Goal: Communication & Community: Answer question/provide support

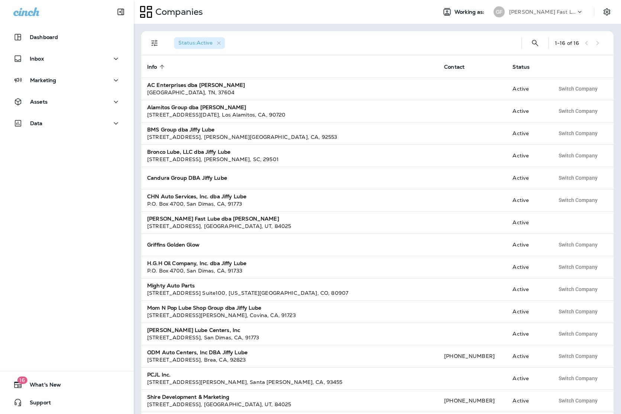
click at [550, 11] on p "[PERSON_NAME] Fast Lube dba [PERSON_NAME]" at bounding box center [542, 12] width 67 height 6
drag, startPoint x: 551, startPoint y: 19, endPoint x: 553, endPoint y: 10, distance: 8.7
click at [551, 18] on div "[PERSON_NAME] Fast Lube dba Jiffy Lube" at bounding box center [538, 11] width 99 height 15
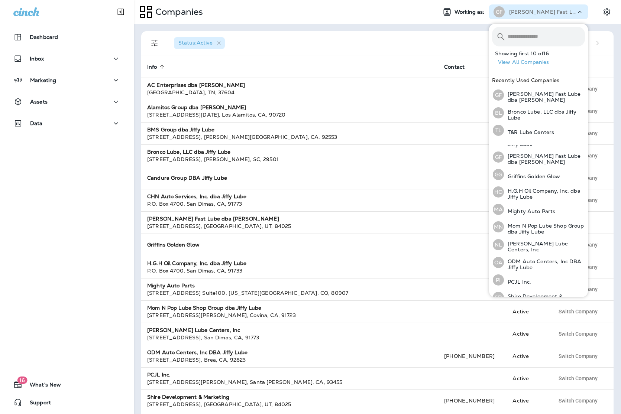
scroll to position [128, 0]
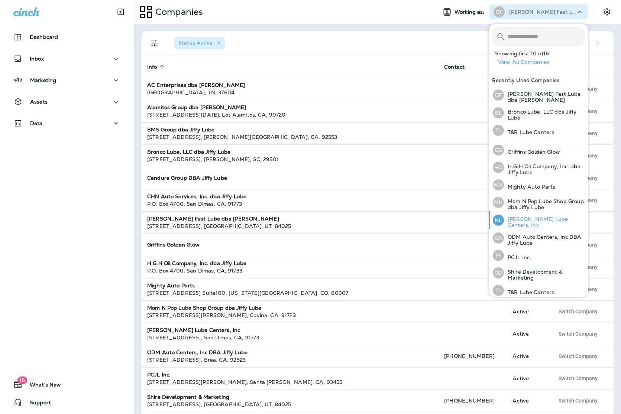
click at [539, 220] on p "[PERSON_NAME] Lube Centers, Inc" at bounding box center [544, 222] width 81 height 12
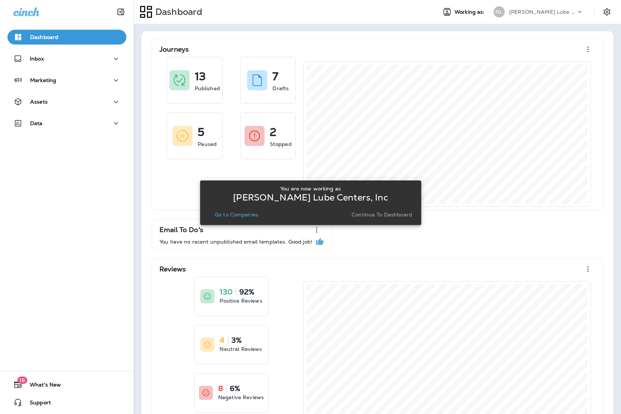
click at [219, 212] on p "Go to Companies" at bounding box center [236, 215] width 43 height 6
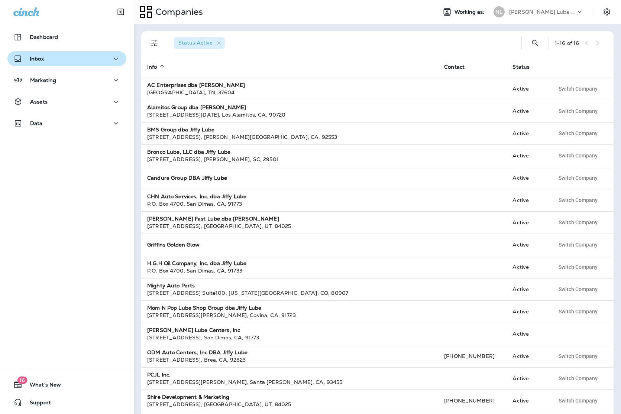
click at [43, 56] on p "Inbox" at bounding box center [37, 59] width 14 height 6
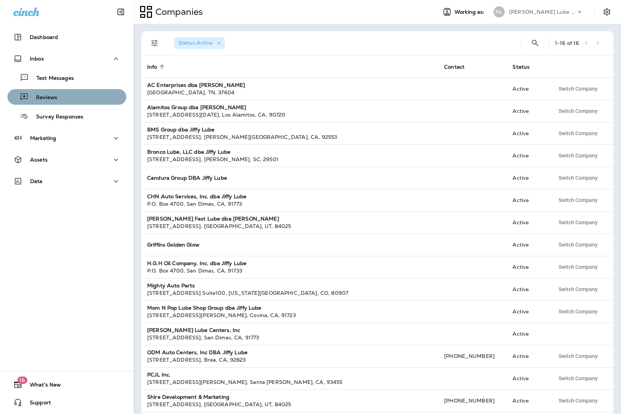
click at [75, 96] on div "Reviews" at bounding box center [66, 96] width 113 height 11
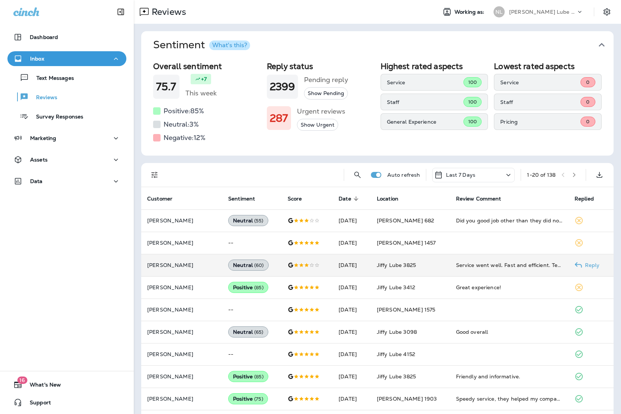
click at [470, 268] on div "Service went well. Fast and efficient. Techs were all very friendly. Only one i…" at bounding box center [509, 265] width 107 height 7
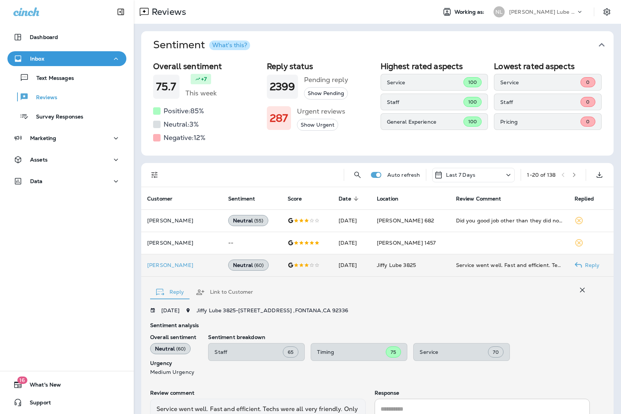
scroll to position [88, 0]
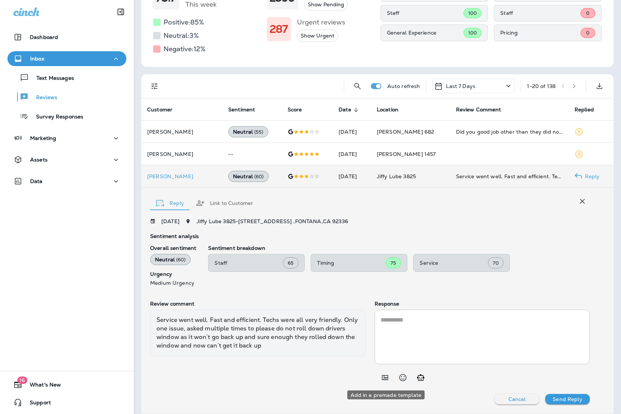
click at [385, 379] on icon "Add in a premade template" at bounding box center [384, 377] width 9 height 9
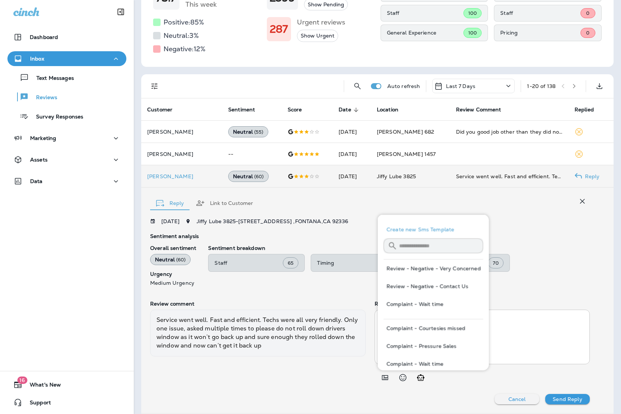
click at [457, 284] on button "Review - Negative - Contact Us" at bounding box center [433, 287] width 100 height 18
type textarea "**********"
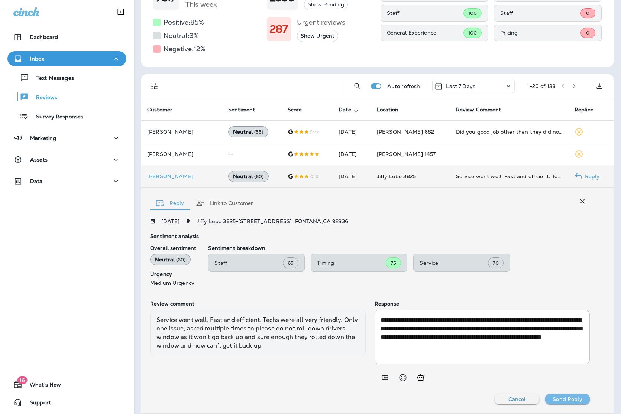
click at [577, 401] on p "Send Reply" at bounding box center [567, 399] width 29 height 6
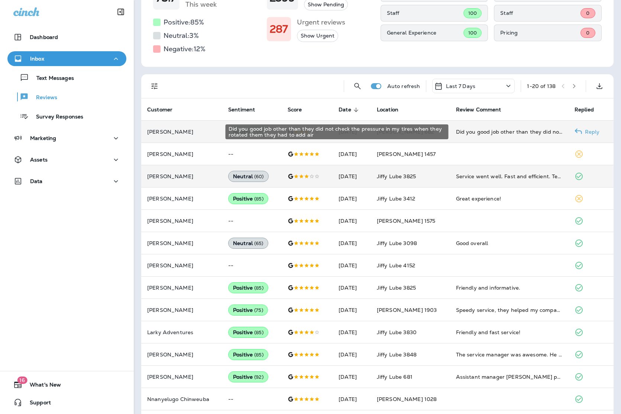
click at [515, 130] on div "Did you good job other than they did not check the pressure in my tires when th…" at bounding box center [509, 131] width 107 height 7
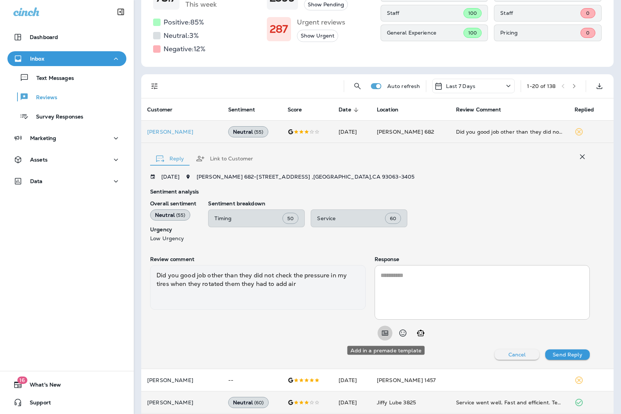
click at [379, 332] on button "Add in a premade template" at bounding box center [385, 333] width 15 height 15
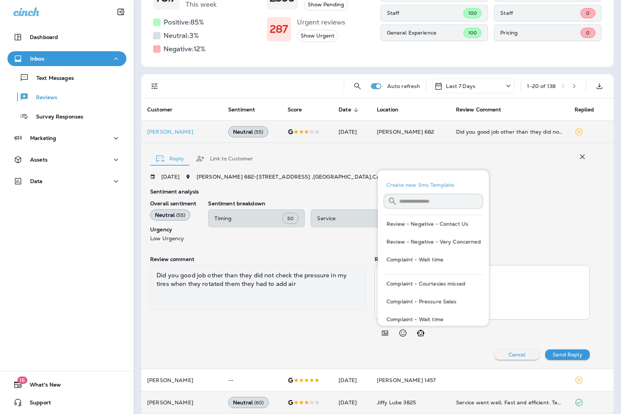
click at [463, 223] on button "Review - Negative - Contact Us" at bounding box center [433, 224] width 100 height 18
type textarea "**********"
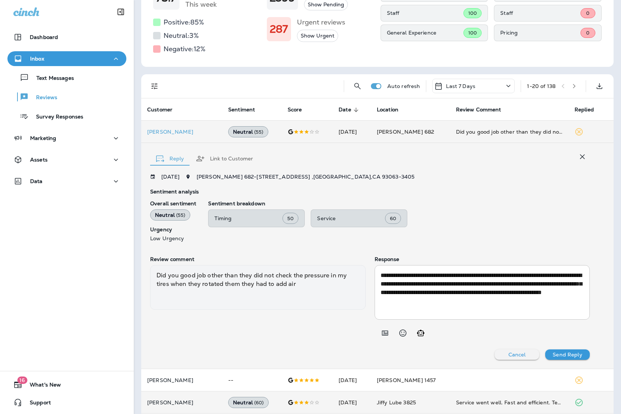
click at [577, 354] on p "Send Reply" at bounding box center [567, 355] width 29 height 6
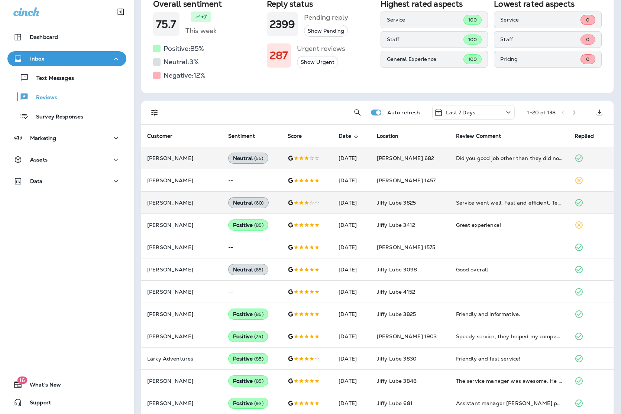
scroll to position [56, 0]
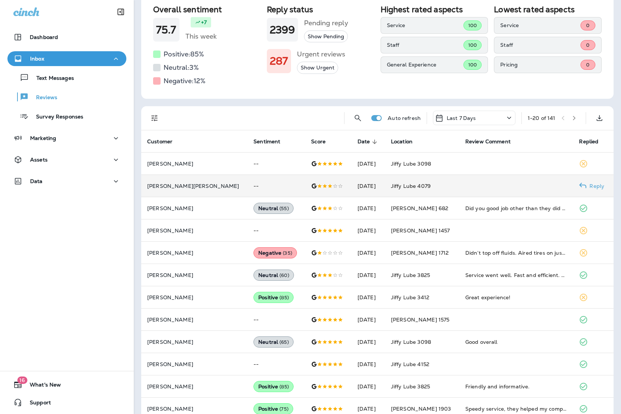
click at [483, 193] on td at bounding box center [516, 186] width 114 height 22
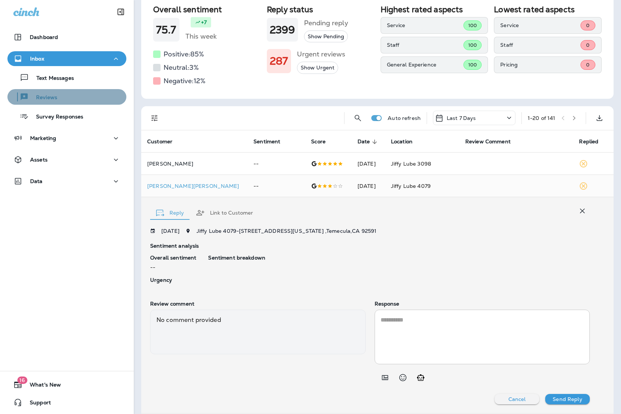
click at [66, 95] on div "Reviews" at bounding box center [66, 96] width 113 height 11
